Goal: Information Seeking & Learning: Learn about a topic

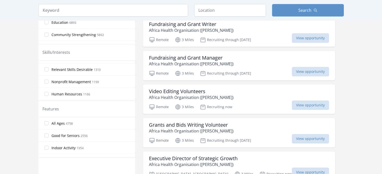
scroll to position [120, 0]
click at [130, 98] on label "Human Resources 1166" at bounding box center [86, 94] width 96 height 10
click at [48, 96] on input "Human Resources 1166" at bounding box center [46, 94] width 4 height 4
click at [129, 97] on div "Business Skills 4819" at bounding box center [86, 103] width 96 height 12
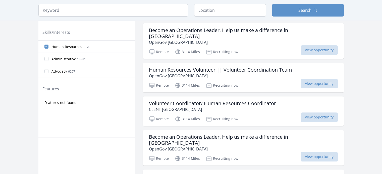
scroll to position [171, 0]
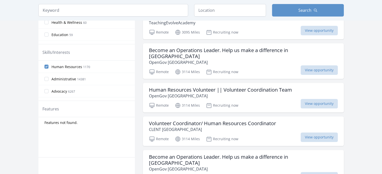
click at [70, 67] on span "Human Resources" at bounding box center [66, 66] width 31 height 5
click at [48, 67] on input "Human Resources 1170" at bounding box center [46, 67] width 4 height 4
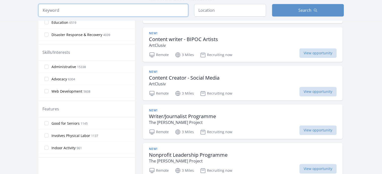
click at [70, 10] on input "search" at bounding box center [113, 10] width 150 height 13
type input "design"
click button "submit" at bounding box center [0, 0] width 0 height 0
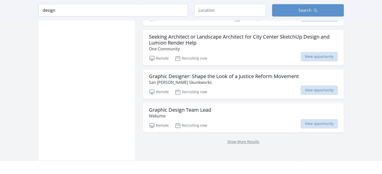
scroll to position [652, 0]
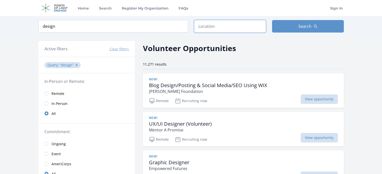
click at [253, 30] on input "text" at bounding box center [230, 26] width 72 height 13
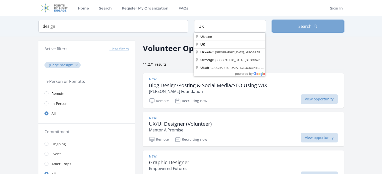
click at [308, 26] on span "Search" at bounding box center [304, 26] width 13 height 6
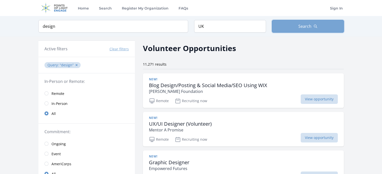
click at [296, 30] on button "Search" at bounding box center [308, 26] width 72 height 13
click at [241, 29] on input "UK" at bounding box center [230, 26] width 72 height 13
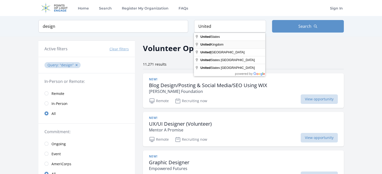
type input "[GEOGRAPHIC_DATA]"
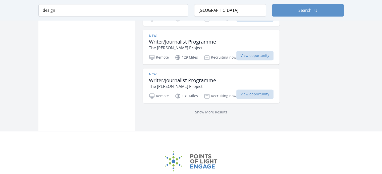
scroll to position [753, 0]
